Goal: Find contact information: Find contact information

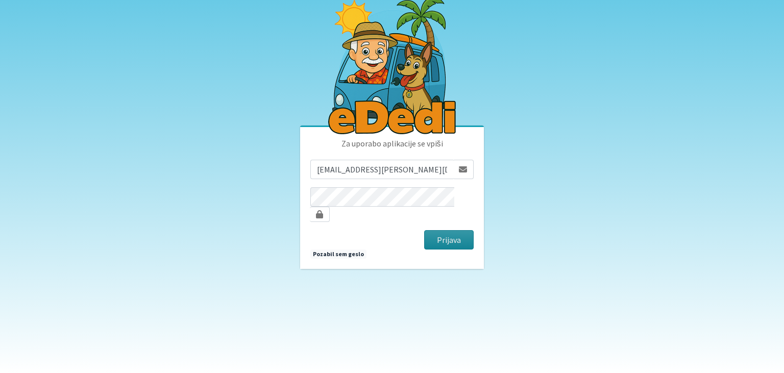
click at [432, 237] on button "Prijava" at bounding box center [448, 239] width 49 height 19
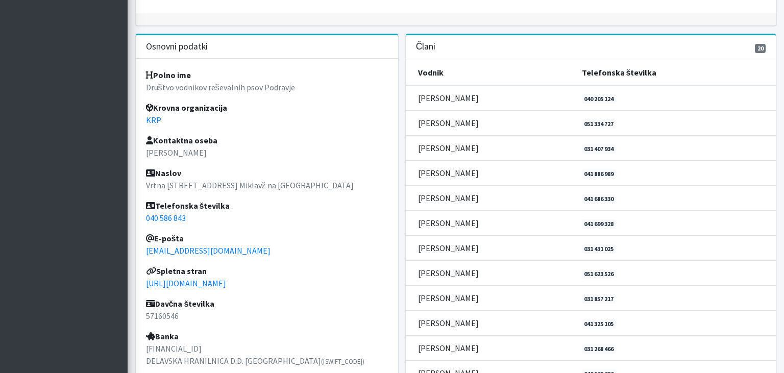
scroll to position [299, 0]
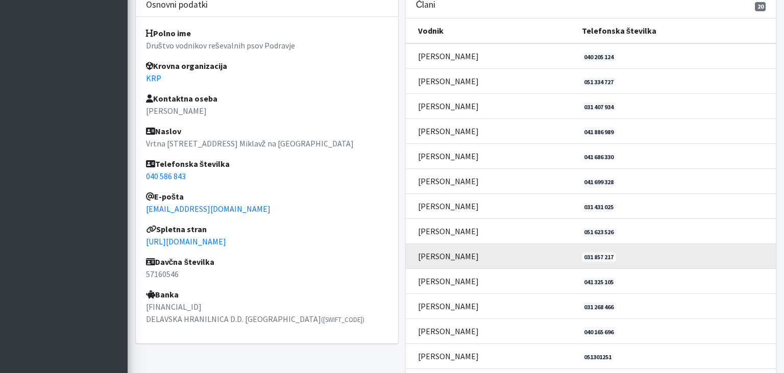
click at [430, 254] on td "[PERSON_NAME]" at bounding box center [491, 255] width 170 height 25
click at [589, 256] on link "031 857 217" at bounding box center [599, 257] width 35 height 9
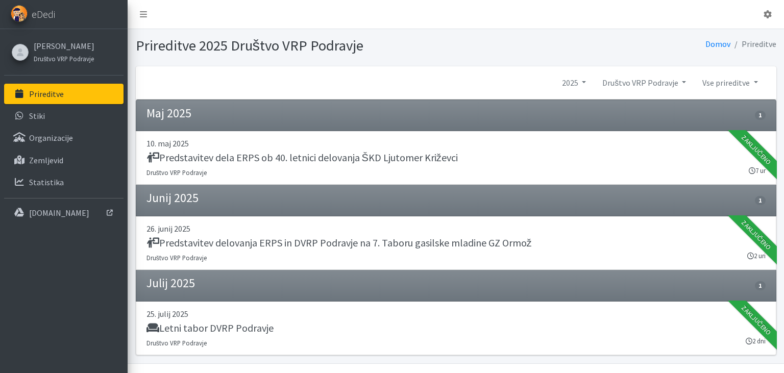
scroll to position [18, 0]
